Goal: Navigation & Orientation: Find specific page/section

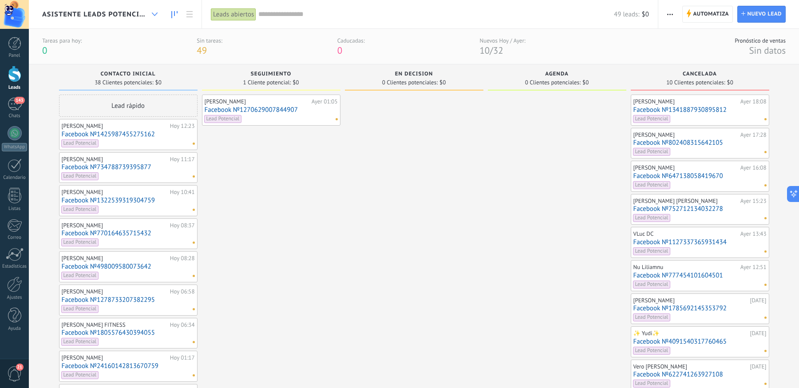
click at [155, 15] on use at bounding box center [155, 14] width 6 height 4
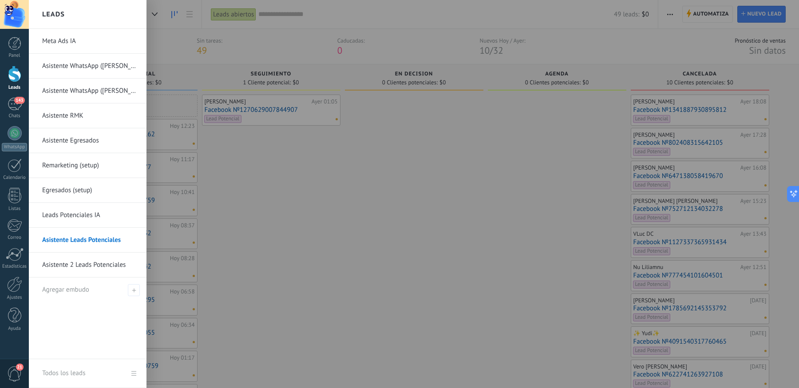
click at [63, 272] on link "Asistente 2 Leads Potenciales" at bounding box center [89, 265] width 95 height 25
